Goal: Task Accomplishment & Management: Manage account settings

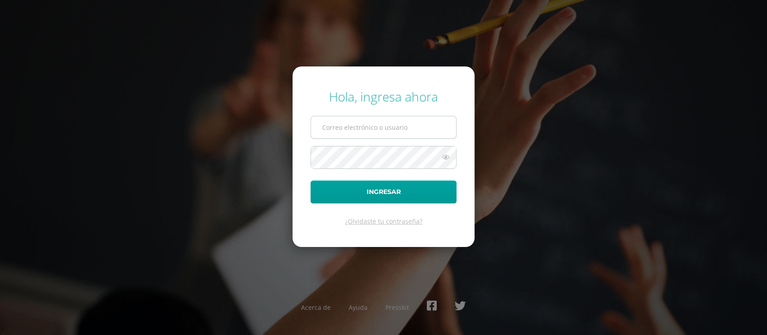
click at [356, 136] on input "text" at bounding box center [383, 127] width 145 height 22
click at [390, 129] on input "text" at bounding box center [383, 127] width 145 height 22
click at [520, 77] on div "Hola, ingresa ahora Ingresar ¿Olvidaste tu contraseña? Acerca de Ayuda Presskit" at bounding box center [383, 167] width 774 height 335
click at [389, 128] on input "text" at bounding box center [383, 127] width 145 height 22
type input "mjdiazs@sagradocorazon.edu.gt"
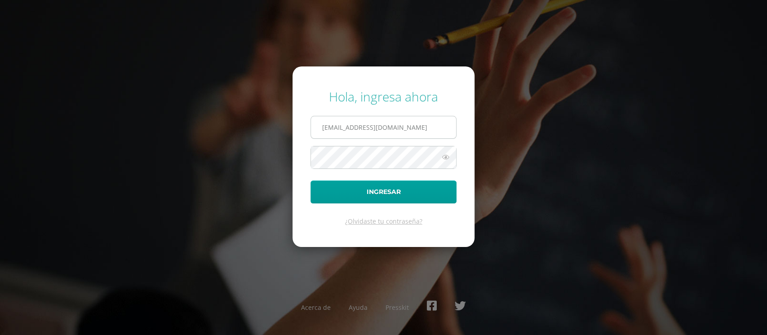
click at [325, 131] on input "mjdiazs@sagradocorazon.edu.gt" at bounding box center [383, 127] width 145 height 22
click at [397, 195] on button "Ingresar" at bounding box center [383, 192] width 146 height 23
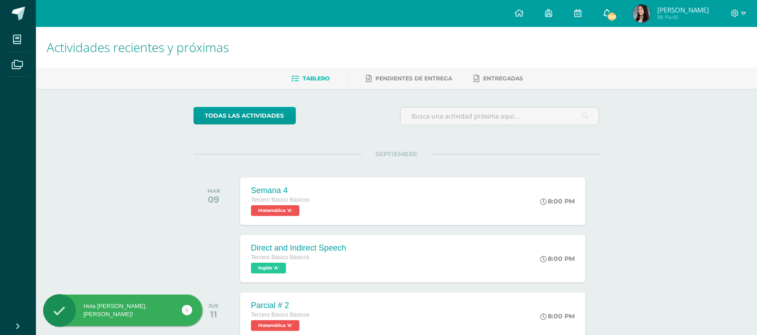
click at [617, 13] on span "242" at bounding box center [612, 17] width 10 height 10
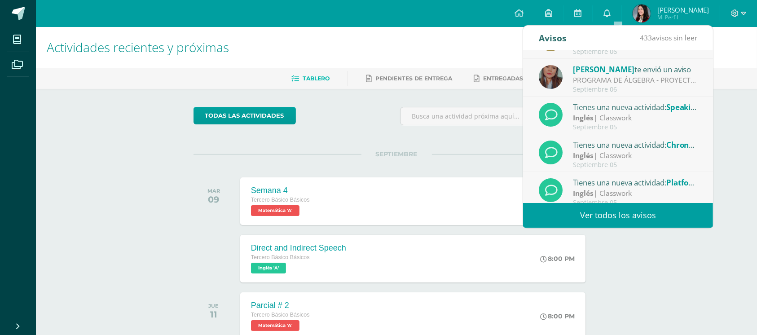
scroll to position [150, 0]
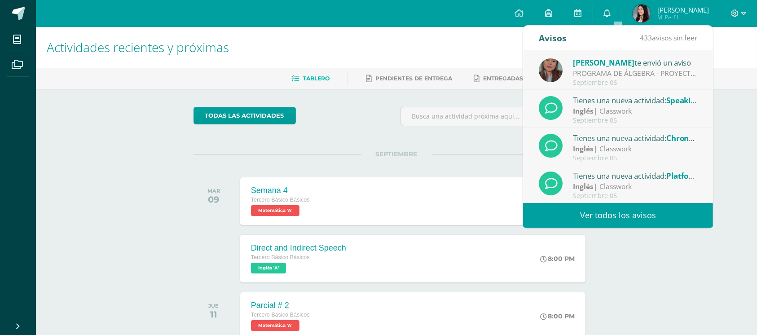
click at [654, 213] on link "Ver todos los avisos" at bounding box center [618, 215] width 190 height 25
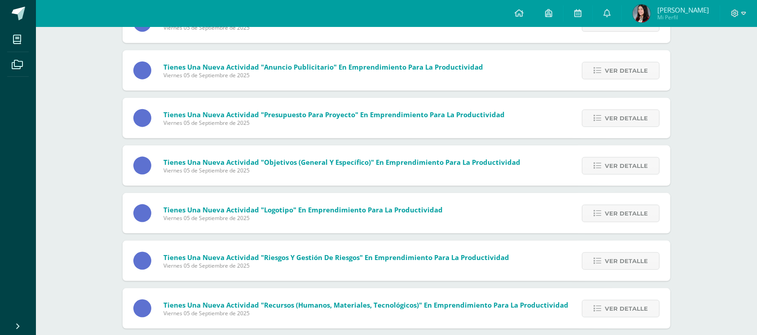
scroll to position [1259, 0]
